Goal: Task Accomplishment & Management: Complete application form

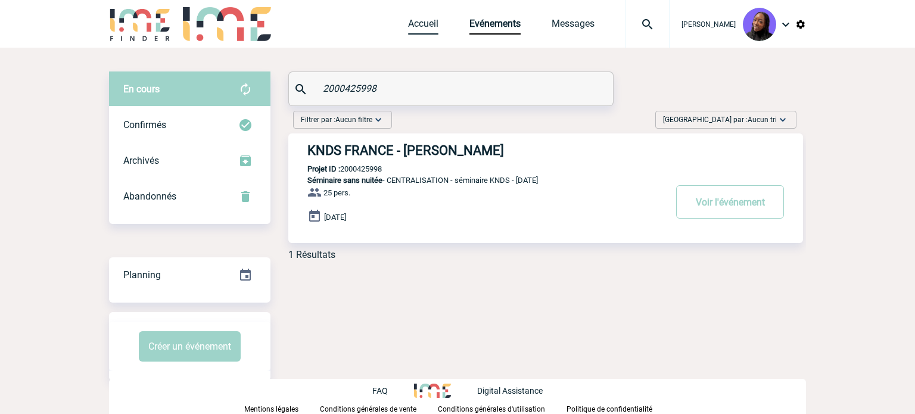
click at [429, 29] on link "Accueil" at bounding box center [423, 26] width 30 height 17
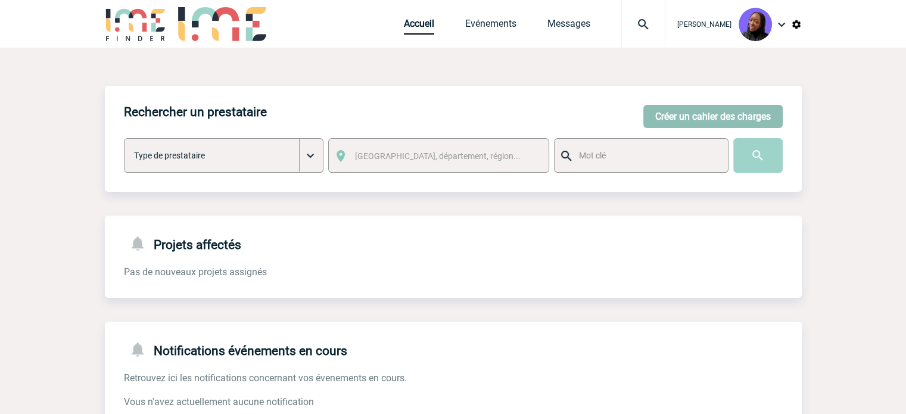
click at [668, 114] on button "Créer un cahier des charges" at bounding box center [712, 116] width 139 height 23
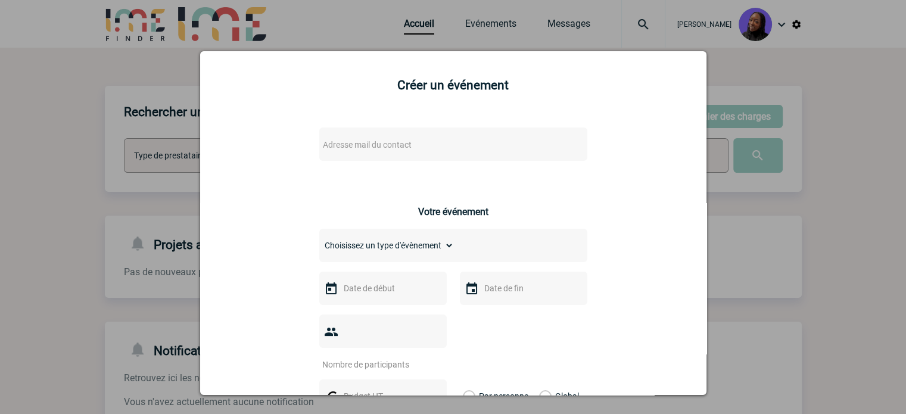
click at [370, 147] on span "Adresse mail du contact" at bounding box center [367, 145] width 89 height 10
type input "mariegeorges.gaillard@amplifon.com"
click at [850, 180] on div at bounding box center [453, 207] width 906 height 414
